Goal: Go to known website: Access a specific website the user already knows

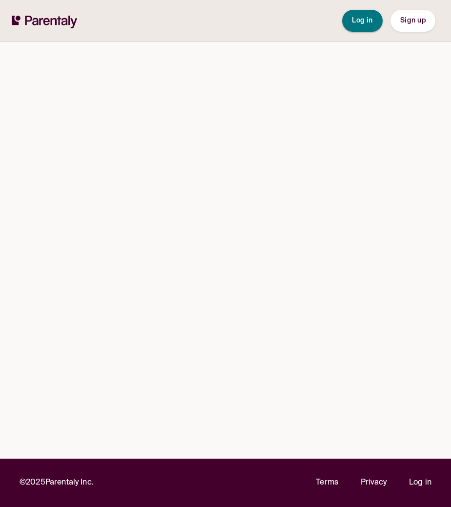
click at [373, 24] on button "Log in" at bounding box center [362, 21] width 41 height 22
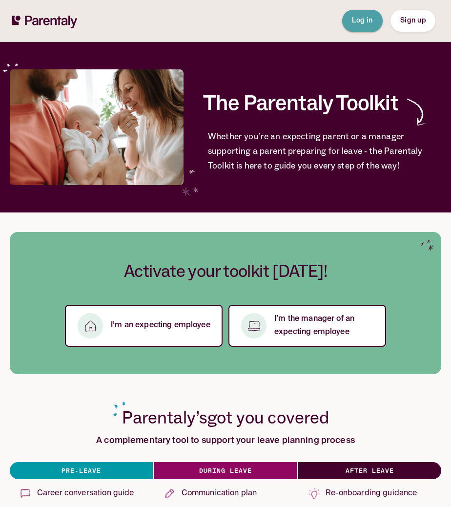
click at [363, 18] on span "Log in" at bounding box center [362, 20] width 21 height 7
click at [366, 24] on span "Log in" at bounding box center [362, 20] width 21 height 7
click at [364, 23] on span "Log in" at bounding box center [362, 20] width 21 height 7
